Goal: Task Accomplishment & Management: Use online tool/utility

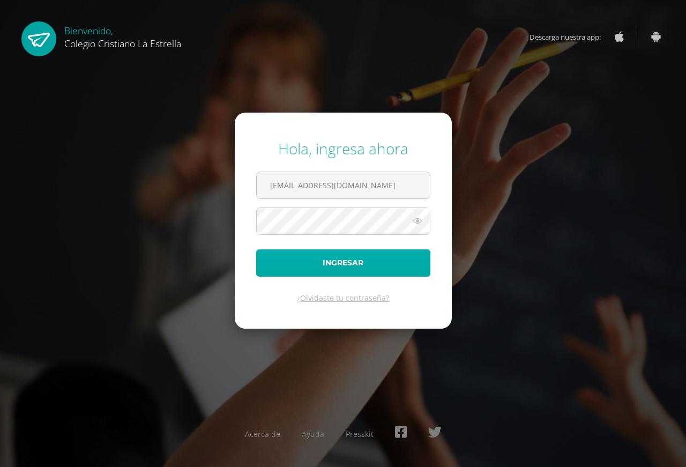
type input "2021041@laestrella.edu.gt"
drag, startPoint x: 345, startPoint y: 258, endPoint x: 335, endPoint y: 271, distance: 16.8
click at [345, 259] on button "Ingresar" at bounding box center [343, 262] width 174 height 27
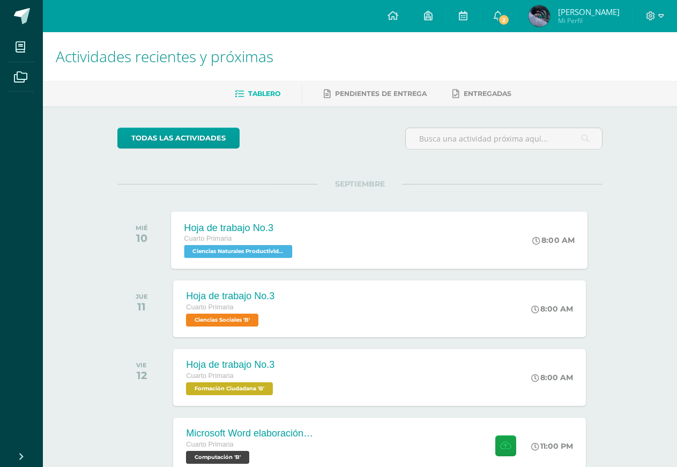
click at [224, 250] on span "Ciencias Naturales Productividad y Desarrollo 'B'" at bounding box center [238, 251] width 108 height 13
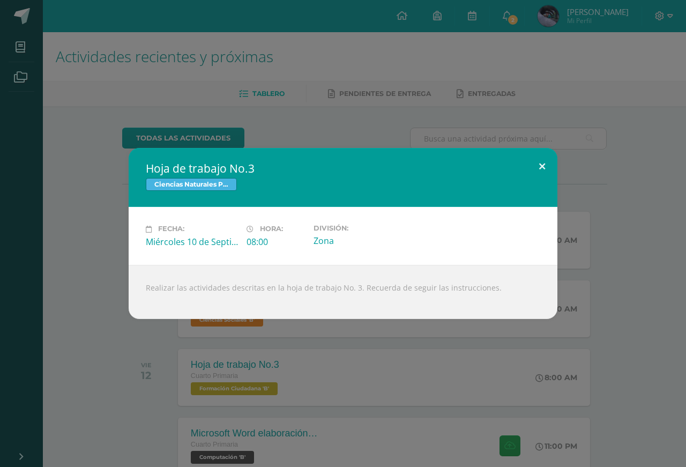
click at [545, 166] on button at bounding box center [542, 166] width 31 height 36
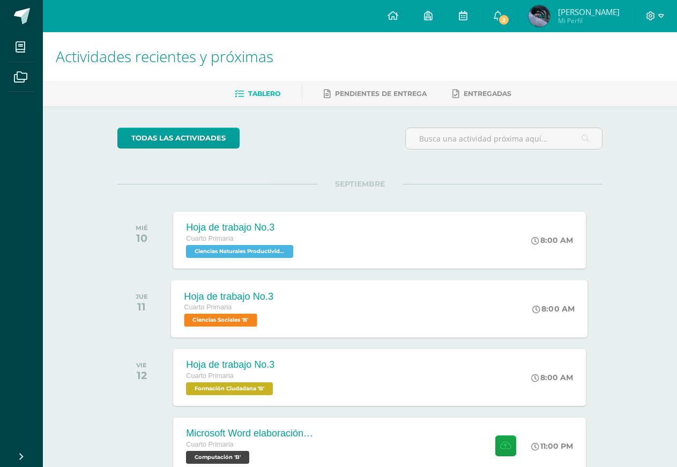
click at [257, 324] on span "Ciencias Sociales 'B'" at bounding box center [220, 320] width 73 height 13
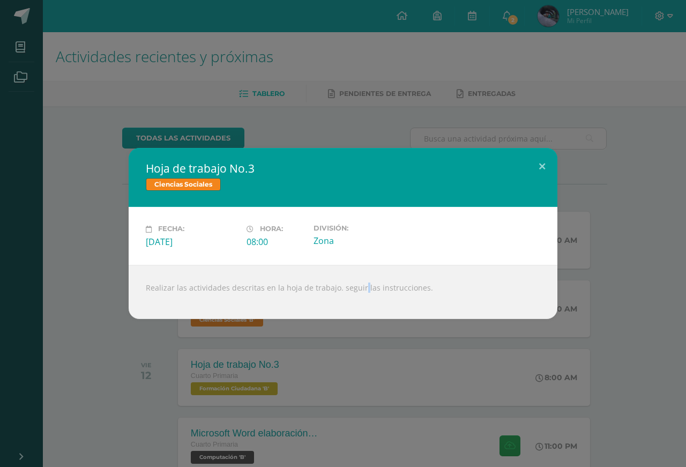
click at [345, 291] on div "Realizar las actividades descritas en la hoja de trabajo. seguir las instruccio…" at bounding box center [343, 292] width 429 height 54
click at [541, 160] on button at bounding box center [542, 166] width 31 height 36
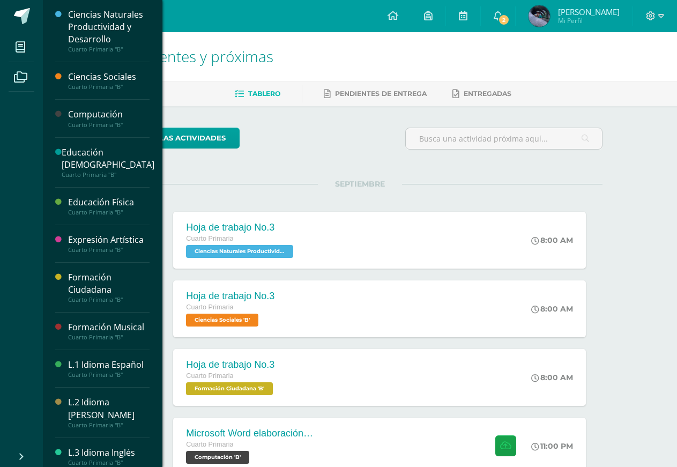
click at [84, 91] on div "Cuarto Primaria "B"" at bounding box center [108, 87] width 81 height 8
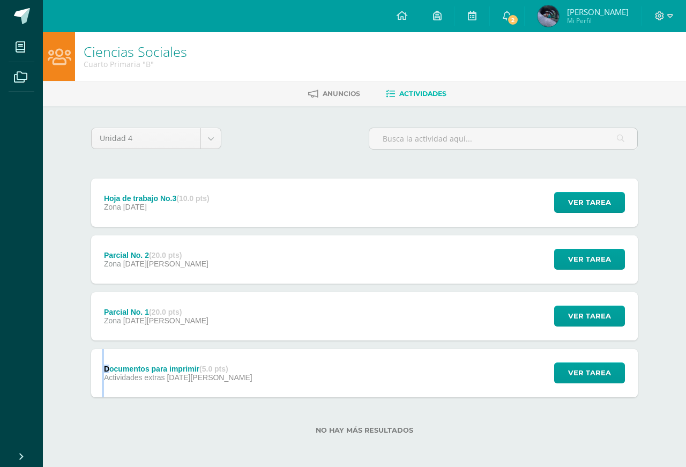
drag, startPoint x: 110, startPoint y: 323, endPoint x: 112, endPoint y: 363, distance: 40.2
click at [112, 363] on div "Hoja de trabajo No.3 (10.0 pts) Zona [DATE] Ver tarea Hoja de trabajo No.3 Cien…" at bounding box center [364, 288] width 547 height 219
click at [122, 373] on div "Documentos para imprimir (5.0 pts) Actividades extras [DATE][PERSON_NAME]" at bounding box center [178, 373] width 174 height 48
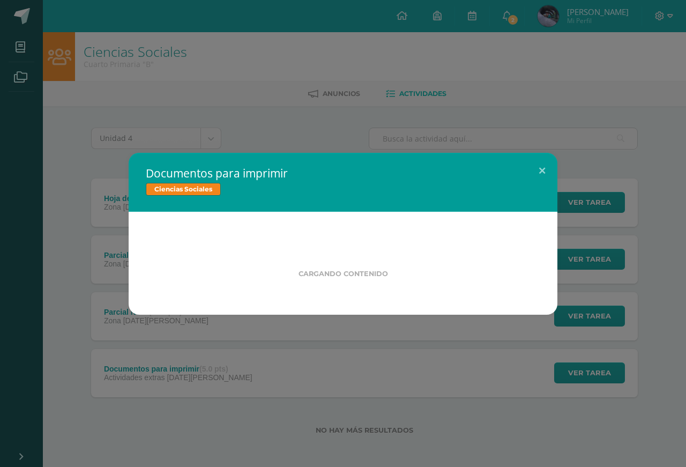
click at [134, 355] on div "Documentos para imprimir Ciencias Sociales Cargando contenido Loading..." at bounding box center [343, 233] width 686 height 467
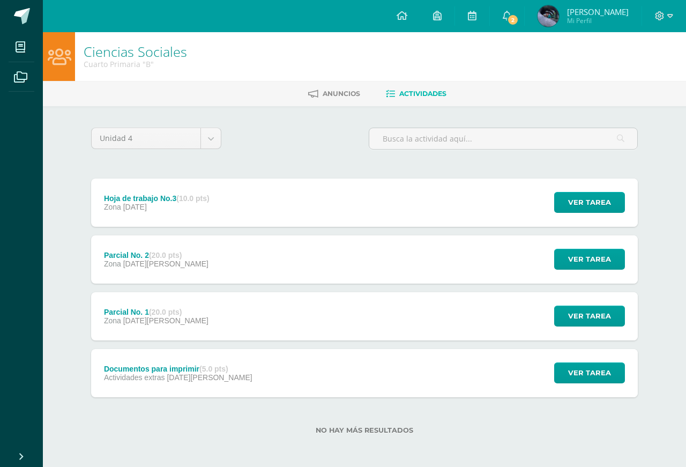
click at [138, 349] on div "Documentos para imprimir (5.0 pts) Actividades extras [DATE][PERSON_NAME]" at bounding box center [178, 373] width 174 height 48
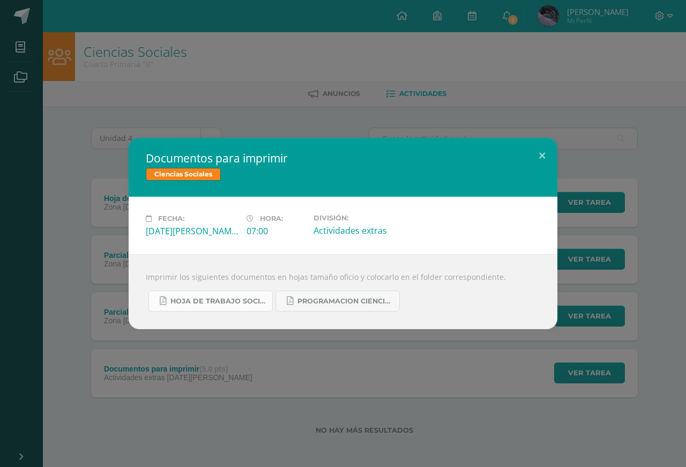
click at [237, 306] on link "hoja de trabajo sociales cuarta unidad.pdf" at bounding box center [211, 301] width 124 height 21
